Goal: Task Accomplishment & Management: Use online tool/utility

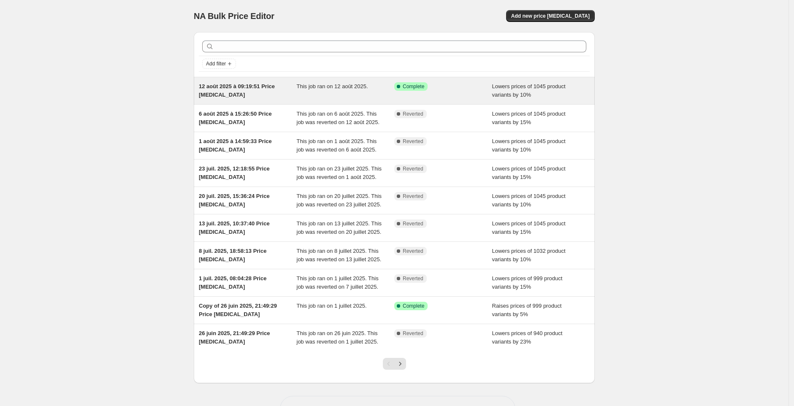
click at [257, 84] on span "12 août 2025 à 09:19:51 Price change job" at bounding box center [237, 90] width 76 height 15
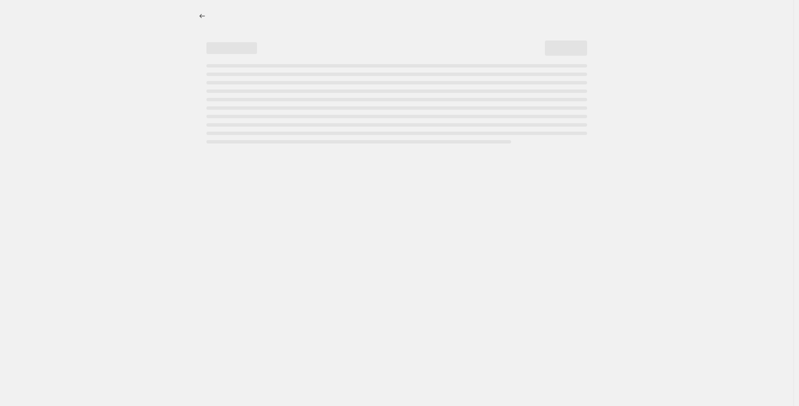
select select "percentage"
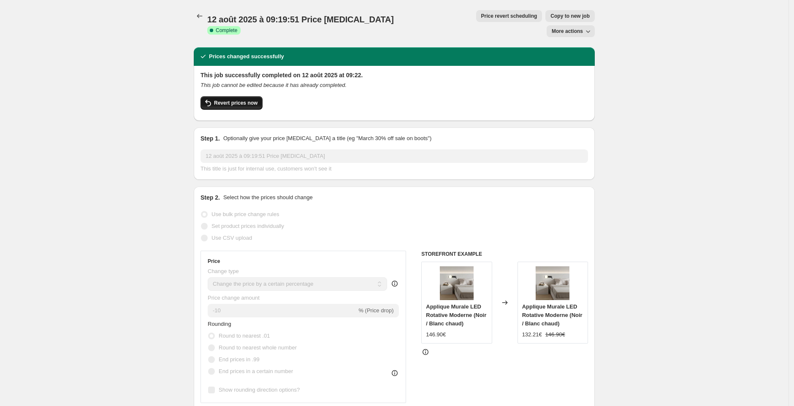
click at [245, 100] on span "Revert prices now" at bounding box center [235, 103] width 43 height 7
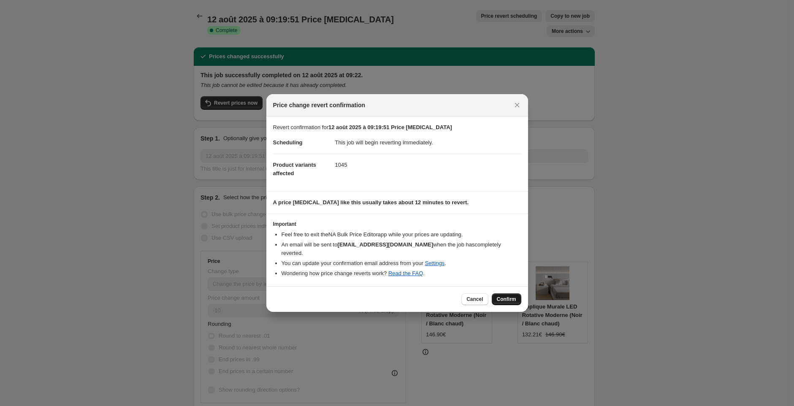
click at [513, 295] on button "Confirm" at bounding box center [507, 299] width 30 height 12
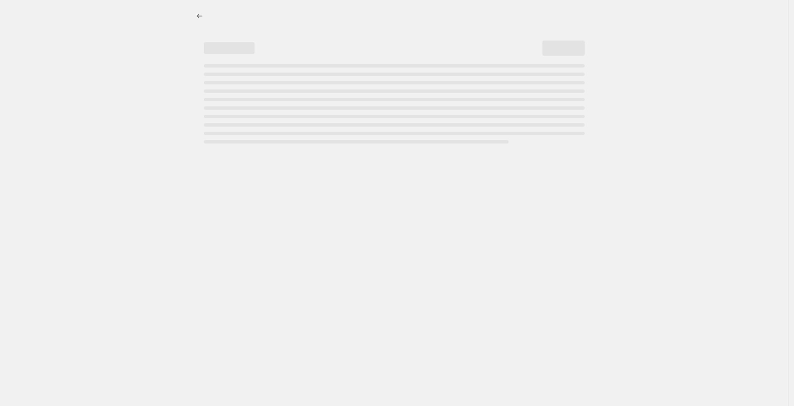
select select "percentage"
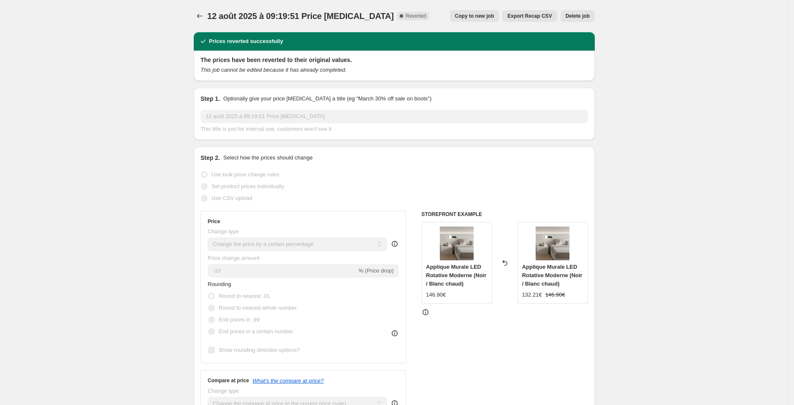
click at [478, 14] on span "Copy to new job" at bounding box center [474, 16] width 39 height 7
select select "percentage"
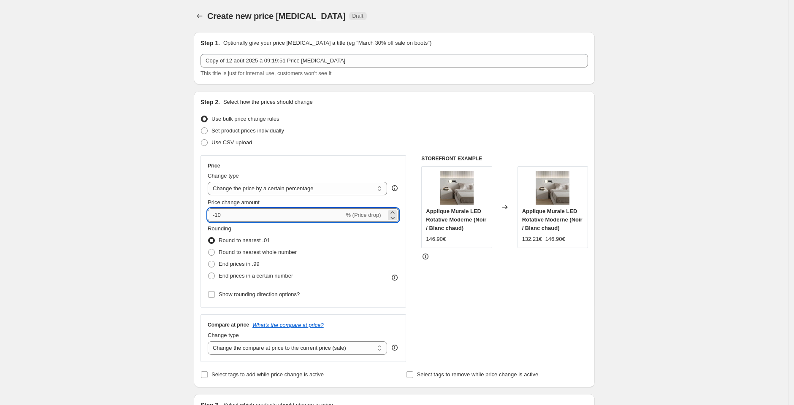
click at [249, 215] on input "-10" at bounding box center [276, 216] width 136 height 14
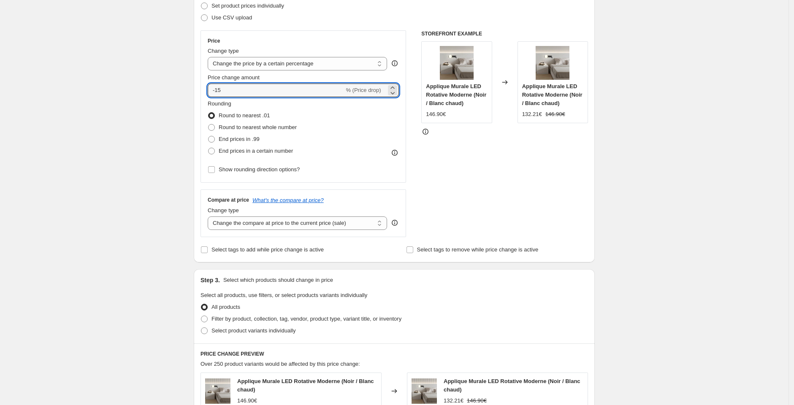
scroll to position [452, 0]
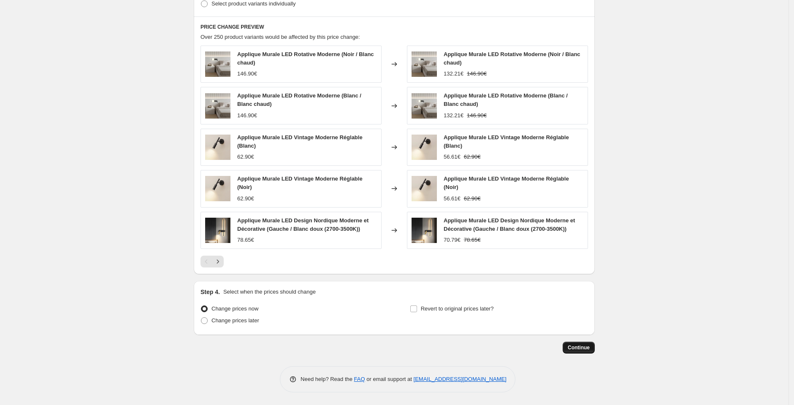
type input "-15"
click at [579, 346] on span "Continue" at bounding box center [579, 347] width 22 height 7
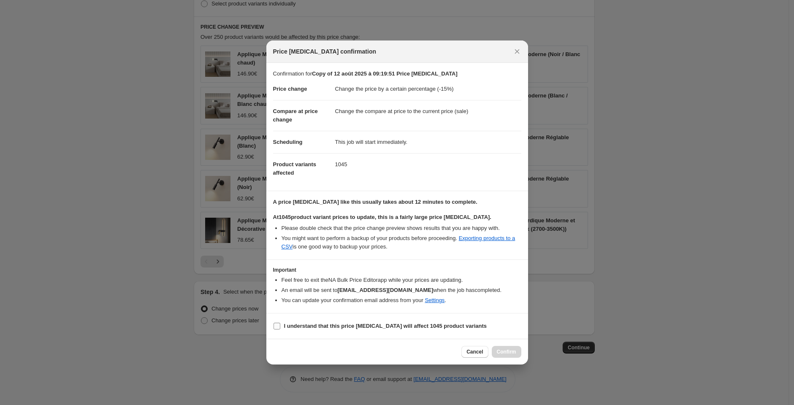
click at [300, 326] on b "I understand that this price [MEDICAL_DATA] will affect 1045 product variants" at bounding box center [385, 326] width 203 height 6
click at [280, 326] on input "I understand that this price [MEDICAL_DATA] will affect 1045 product variants" at bounding box center [277, 326] width 7 height 7
checkbox input "true"
click at [513, 352] on span "Confirm" at bounding box center [506, 352] width 19 height 7
